Goal: Task Accomplishment & Management: Use online tool/utility

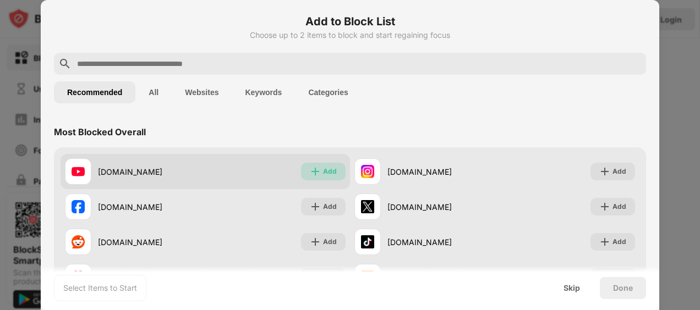
click at [312, 171] on img at bounding box center [315, 171] width 11 height 11
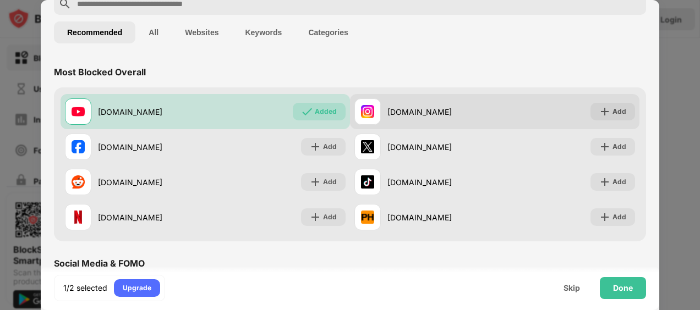
scroll to position [110, 0]
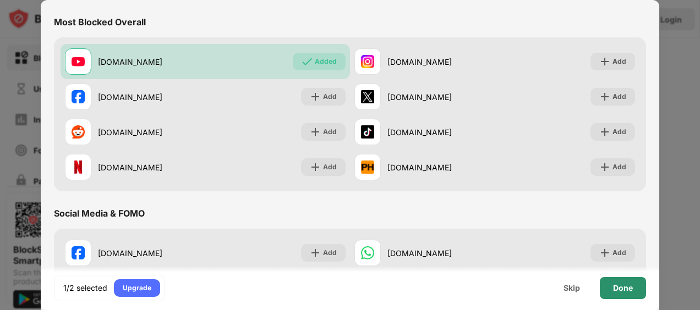
click at [621, 285] on div "Done" at bounding box center [623, 288] width 20 height 9
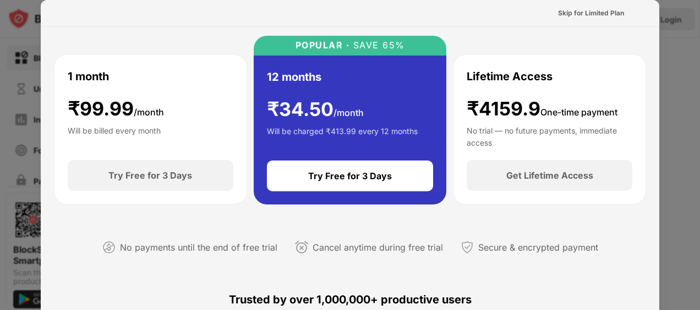
scroll to position [0, 0]
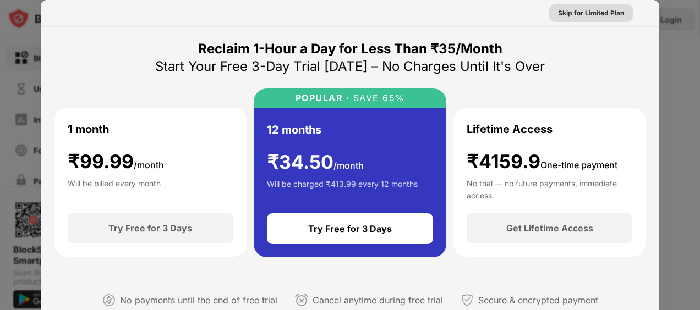
click at [592, 13] on div "Skip for Limited Plan" at bounding box center [591, 13] width 66 height 11
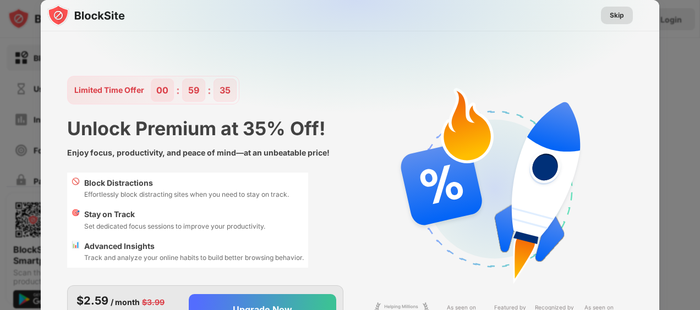
click at [611, 14] on div "Skip" at bounding box center [617, 15] width 14 height 11
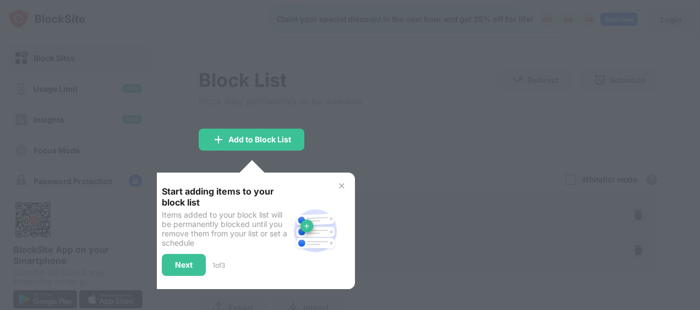
click at [449, 192] on div at bounding box center [350, 155] width 700 height 310
click at [341, 185] on img at bounding box center [341, 186] width 9 height 9
